Goal: Transaction & Acquisition: Obtain resource

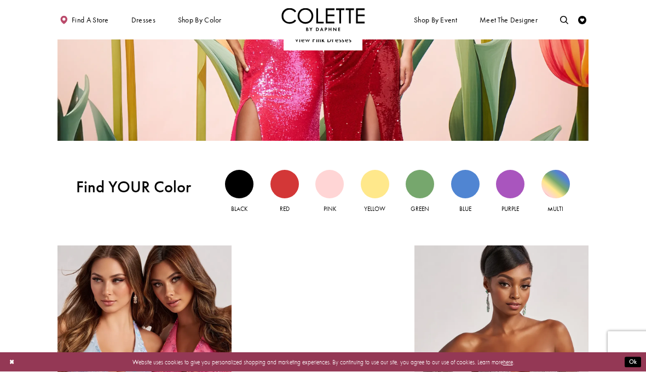
scroll to position [742, 0]
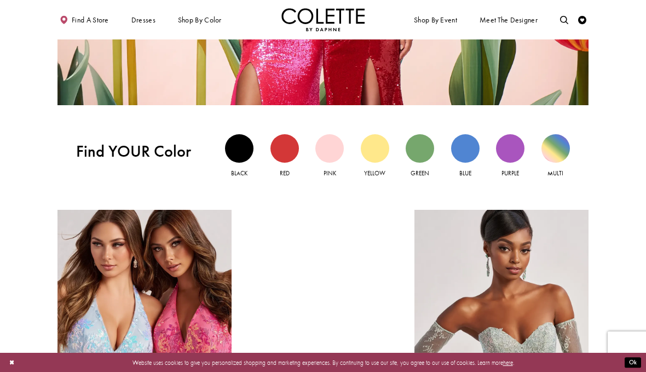
click at [465, 152] on div "Blue view" at bounding box center [465, 148] width 28 height 28
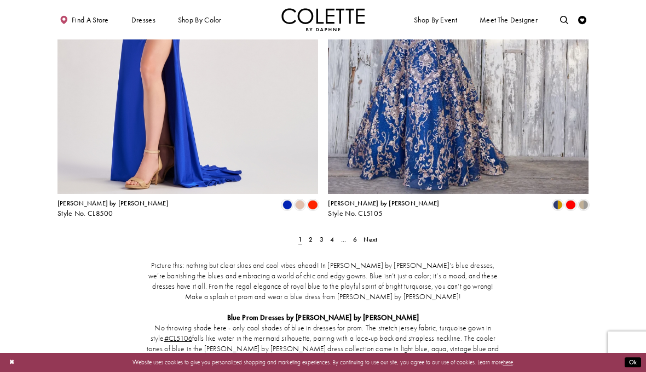
scroll to position [1547, 0]
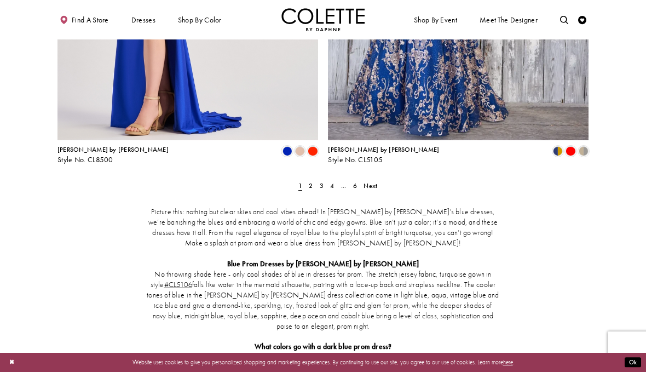
click at [377, 181] on span "Next" at bounding box center [371, 185] width 14 height 9
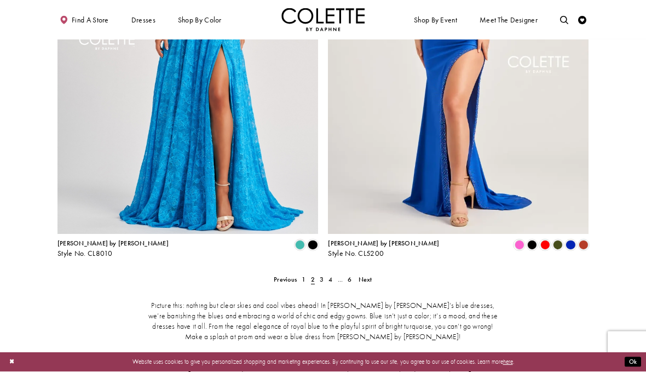
scroll to position [1493, 0]
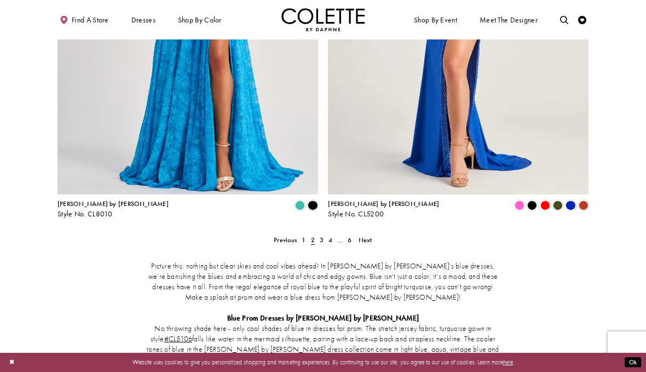
click at [369, 236] on span "Next" at bounding box center [366, 240] width 14 height 9
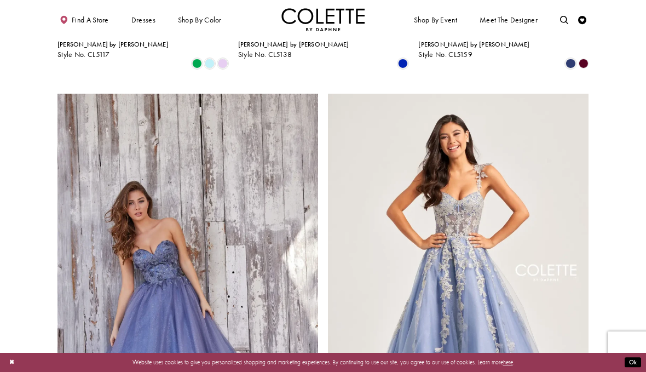
scroll to position [1227, 0]
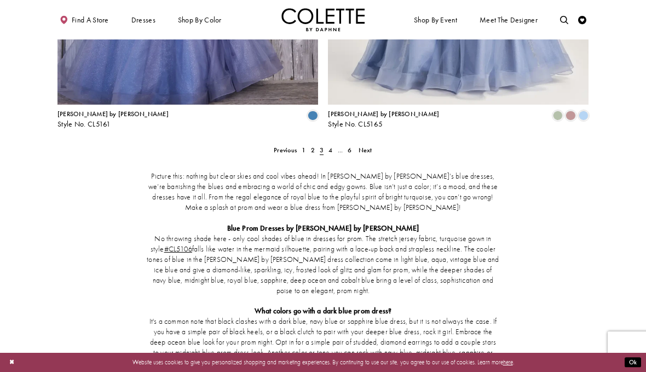
click at [369, 146] on span "Next" at bounding box center [366, 150] width 14 height 9
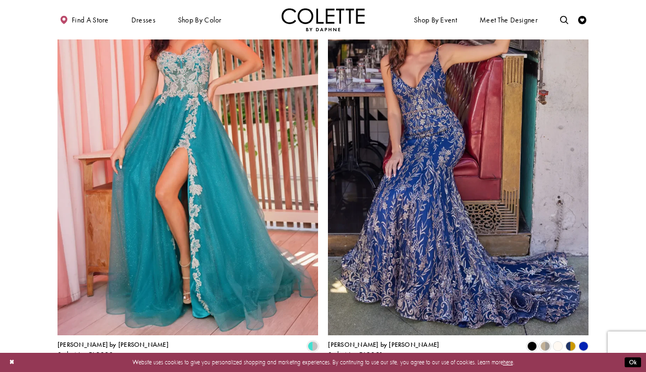
scroll to position [1298, 0]
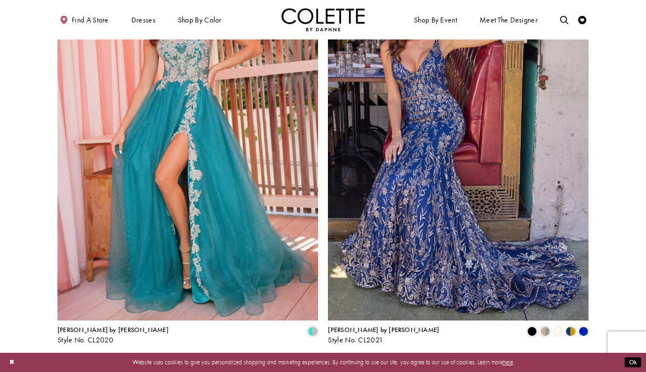
click at [363, 362] on span "Next" at bounding box center [366, 366] width 14 height 9
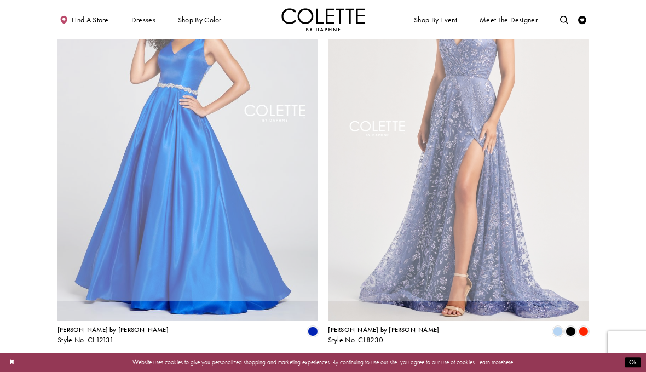
scroll to position [44, 0]
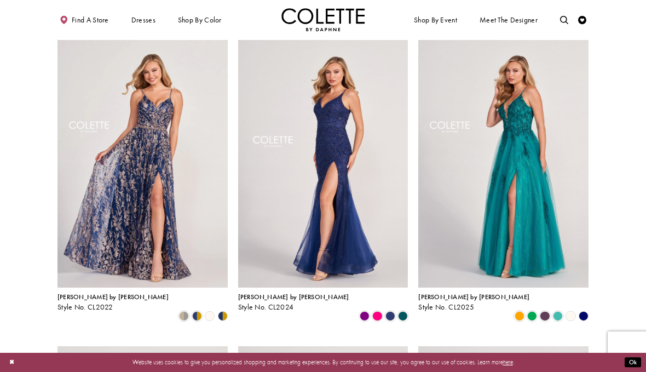
click at [354, 219] on img "Visit Colette by Daphne Style No. CL2024 Page" at bounding box center [323, 164] width 170 height 248
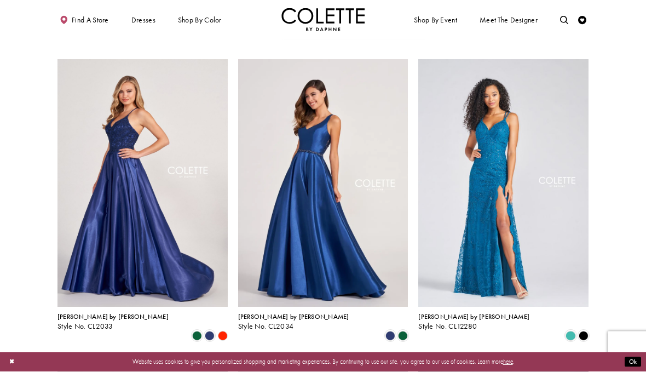
scroll to position [637, 0]
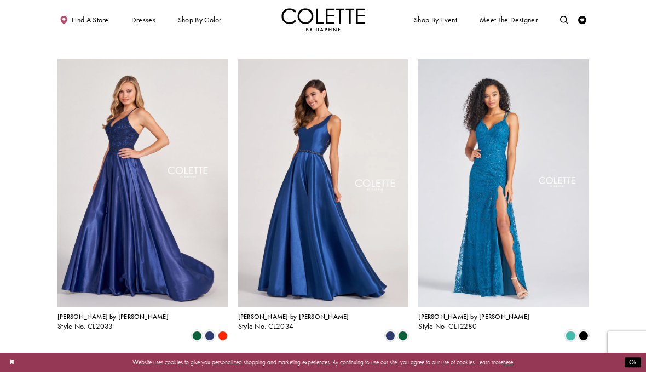
click at [460, 322] on span "Style No. CL12280" at bounding box center [447, 326] width 59 height 9
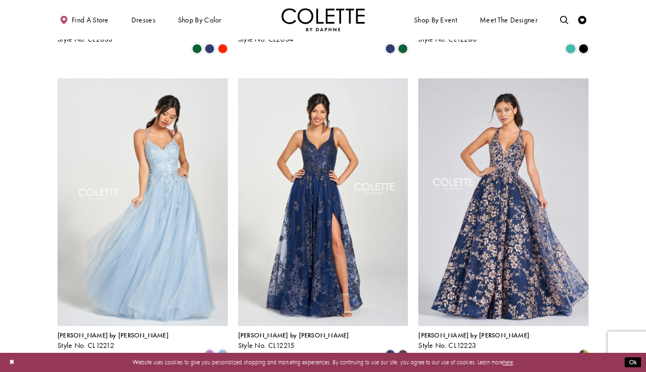
scroll to position [924, 0]
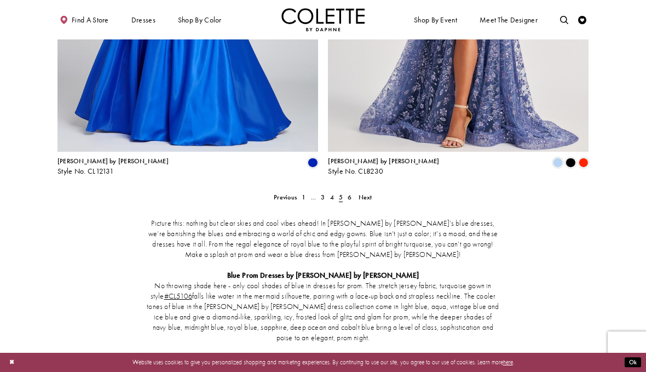
click at [370, 193] on span "Next" at bounding box center [366, 197] width 14 height 9
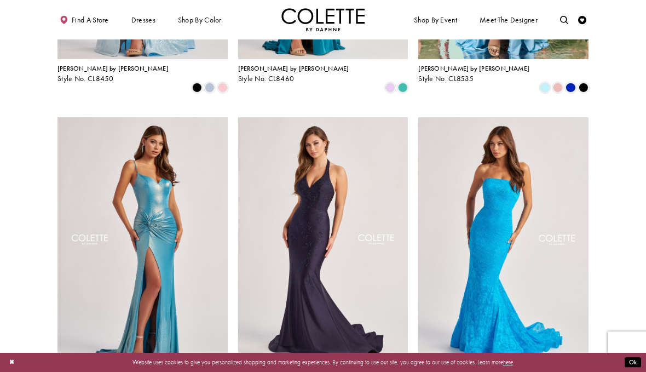
scroll to position [577, 0]
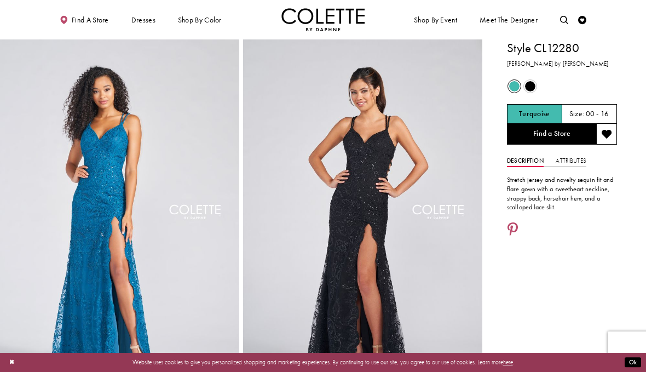
click at [557, 136] on link "Find a Store" at bounding box center [551, 134] width 89 height 21
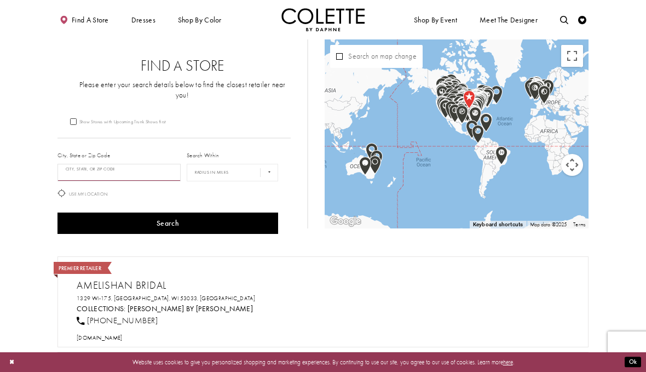
click at [147, 166] on input "City, State, or ZIP Code" at bounding box center [119, 173] width 123 height 18
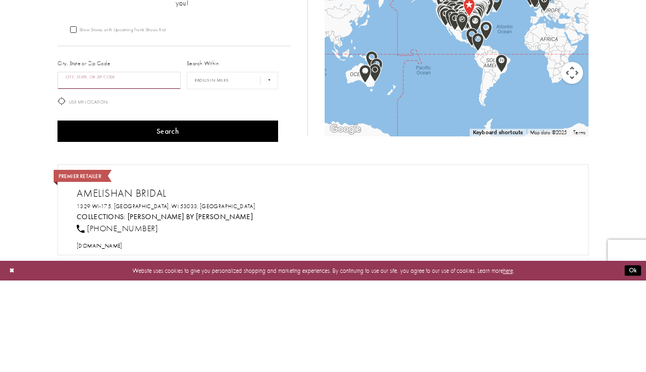
type input "*"
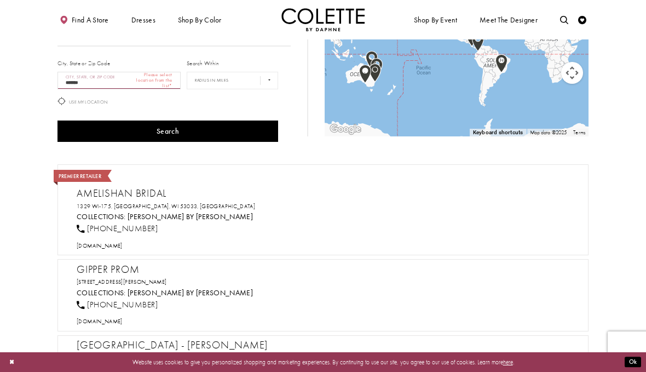
click at [260, 122] on button "Search" at bounding box center [168, 131] width 221 height 21
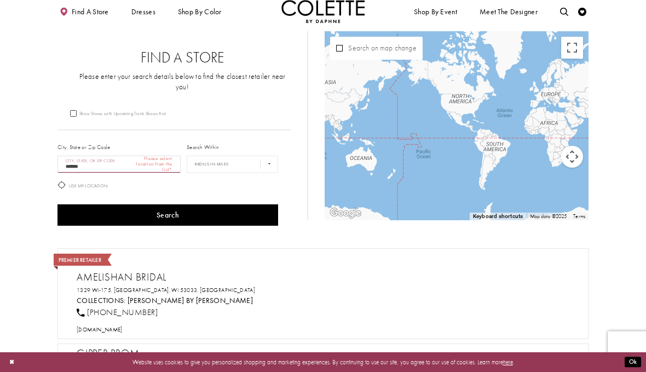
scroll to position [0, 0]
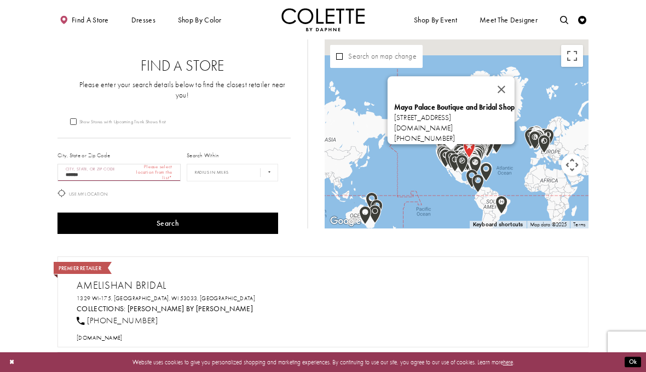
click at [515, 86] on button "Close" at bounding box center [502, 90] width 26 height 26
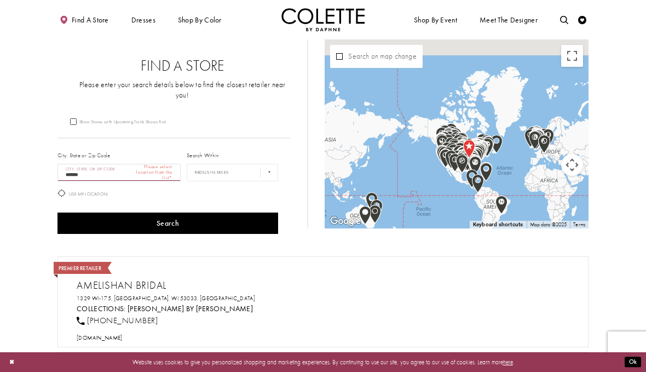
click at [125, 164] on input "*******" at bounding box center [119, 173] width 123 height 18
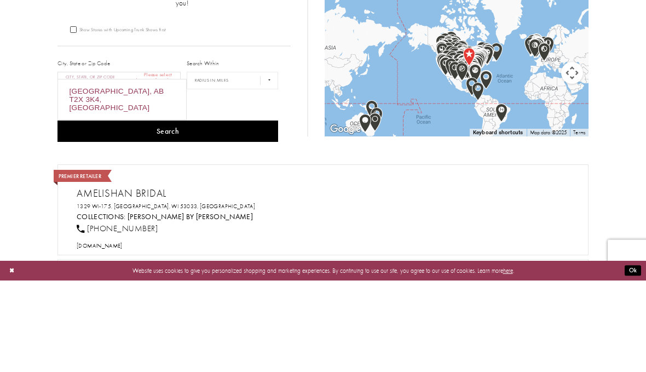
click at [162, 171] on div "Calgary, AB T2X 3K4, Canada" at bounding box center [122, 191] width 128 height 40
type input "**********"
click at [227, 213] on button "Search" at bounding box center [168, 223] width 221 height 21
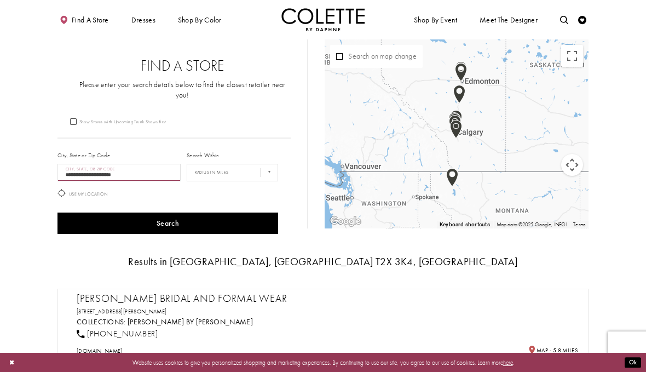
scroll to position [92, 0]
